Goal: Task Accomplishment & Management: Use online tool/utility

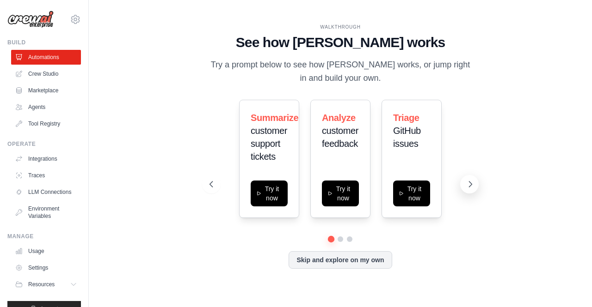
click at [467, 187] on icon at bounding box center [470, 184] width 9 height 9
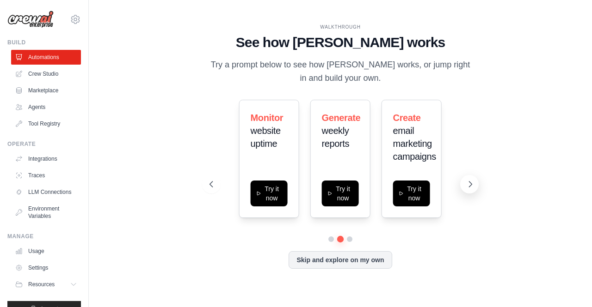
click at [467, 187] on icon at bounding box center [470, 184] width 9 height 9
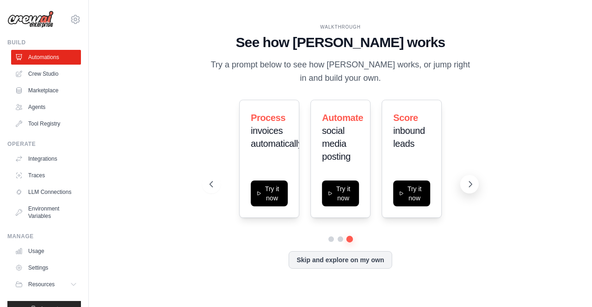
click at [467, 187] on icon at bounding box center [470, 184] width 9 height 9
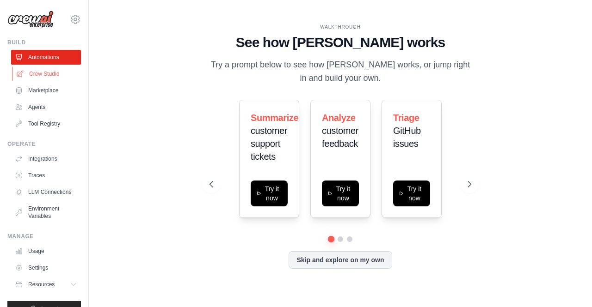
drag, startPoint x: 467, startPoint y: 187, endPoint x: 36, endPoint y: 73, distance: 446.7
click at [36, 73] on link "Crew Studio" at bounding box center [47, 74] width 70 height 15
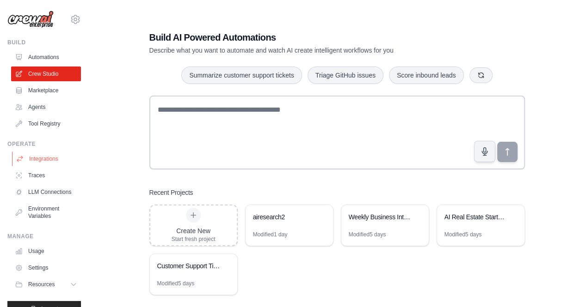
click at [34, 158] on link "Integrations" at bounding box center [47, 159] width 70 height 15
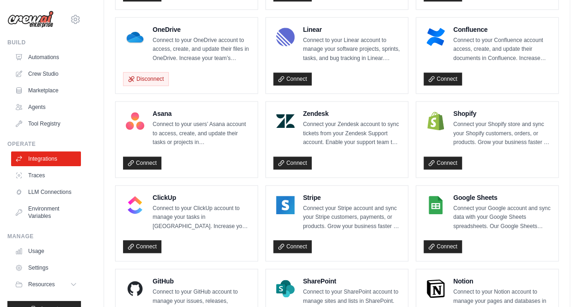
scroll to position [521, 0]
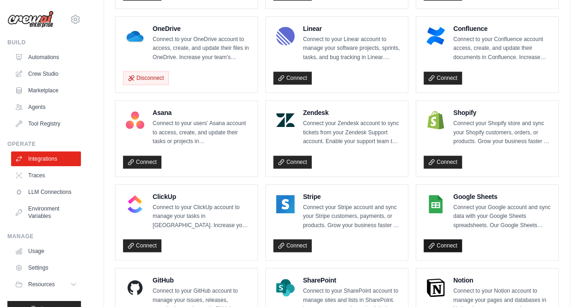
click at [453, 239] on link "Connect" at bounding box center [442, 245] width 38 height 13
click at [38, 73] on link "Crew Studio" at bounding box center [47, 74] width 70 height 15
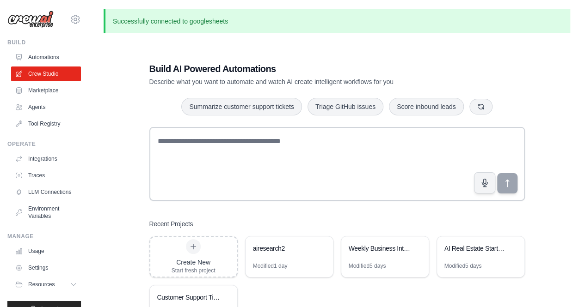
scroll to position [50, 0]
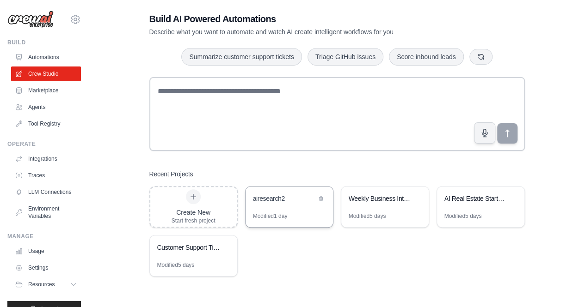
click at [291, 203] on div "airesearch2" at bounding box center [284, 199] width 63 height 11
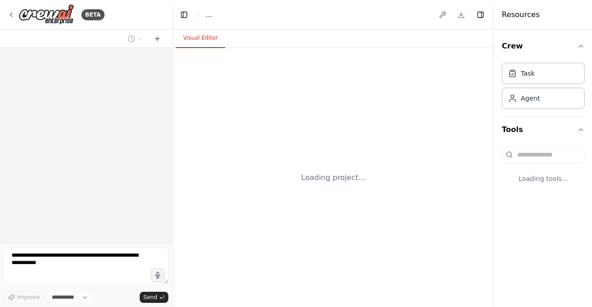
select select "****"
